Goal: Task Accomplishment & Management: Manage account settings

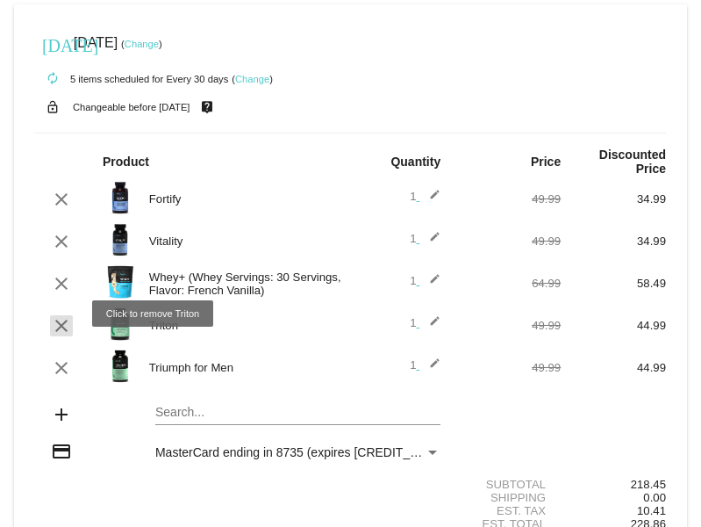
click at [62, 315] on mat-icon "clear" at bounding box center [61, 325] width 21 height 21
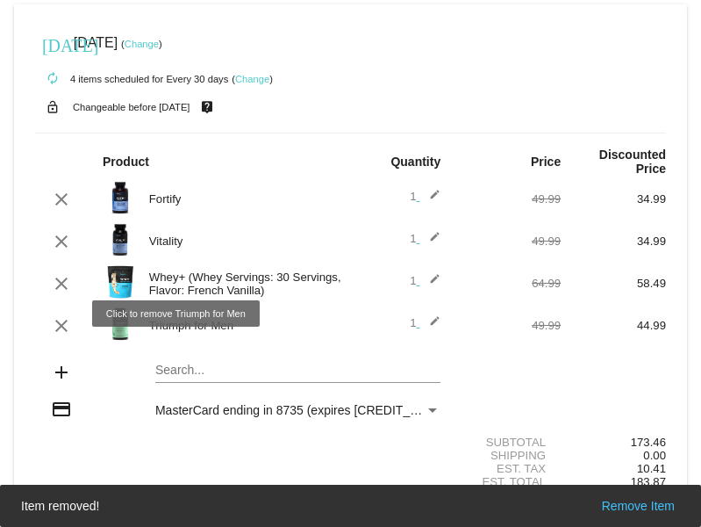
click at [57, 315] on mat-icon "clear" at bounding box center [61, 325] width 21 height 21
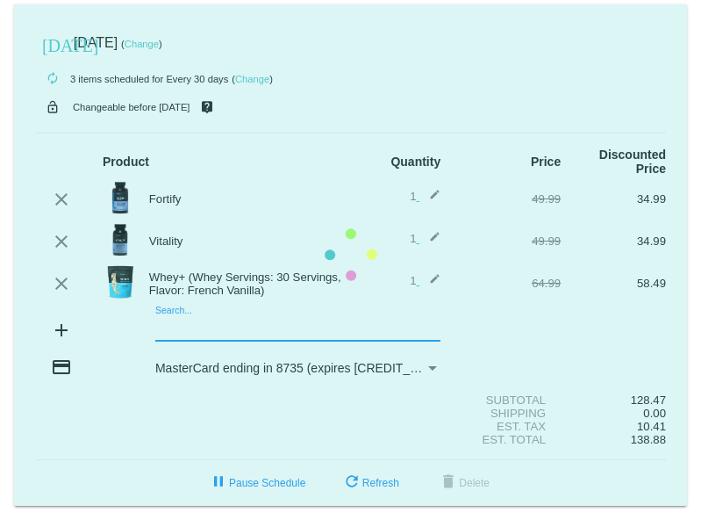
click at [163, 317] on mat-card "[DATE] [DATE] ( Change ) autorenew 3 items scheduled for Every 30 days ( Change…" at bounding box center [350, 254] width 673 height 501
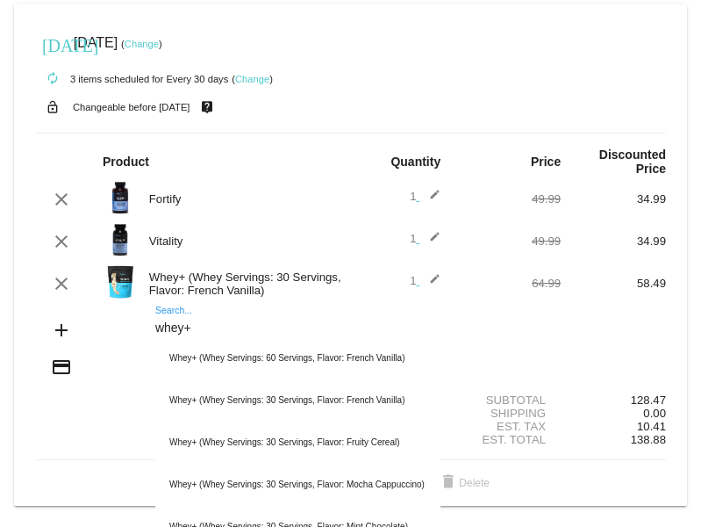
type input "whey+"
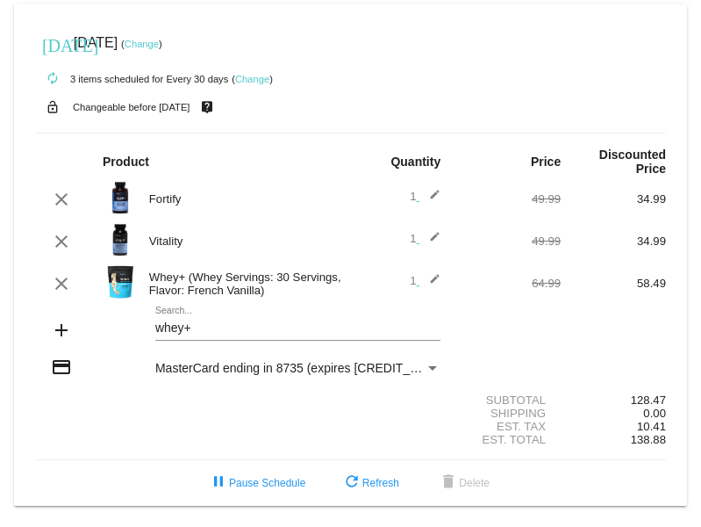
click at [281, 316] on mat-card "[DATE] [DATE] ( Change ) autorenew 3 items scheduled for Every 30 days ( Change…" at bounding box center [350, 254] width 673 height 501
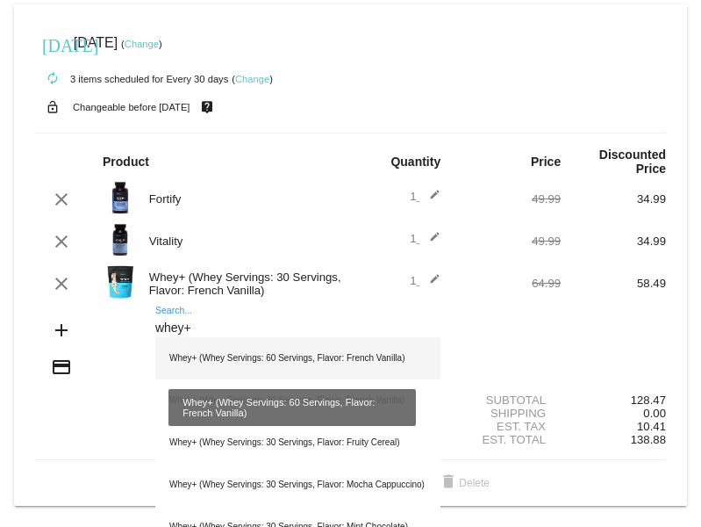
click at [261, 345] on div "Whey+ (Whey Servings: 60 Servings, Flavor: French Vanilla)" at bounding box center [297, 358] width 285 height 42
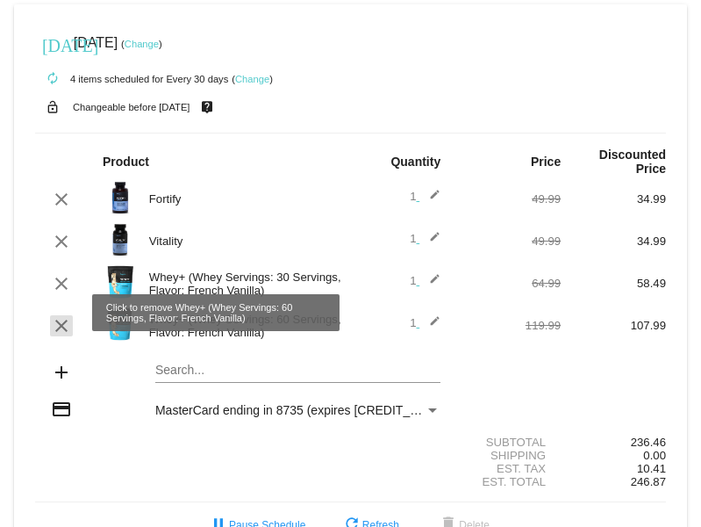
click at [60, 315] on mat-icon "clear" at bounding box center [61, 325] width 21 height 21
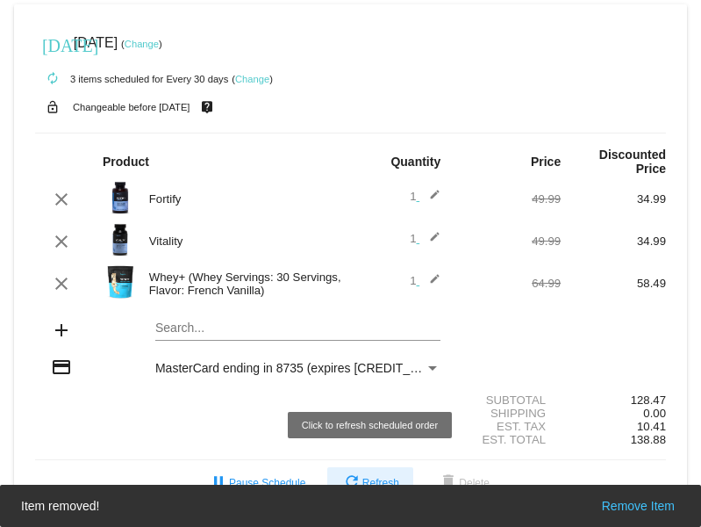
click at [377, 467] on button "refresh Refresh" at bounding box center [370, 483] width 86 height 32
